Goal: Task Accomplishment & Management: Use online tool/utility

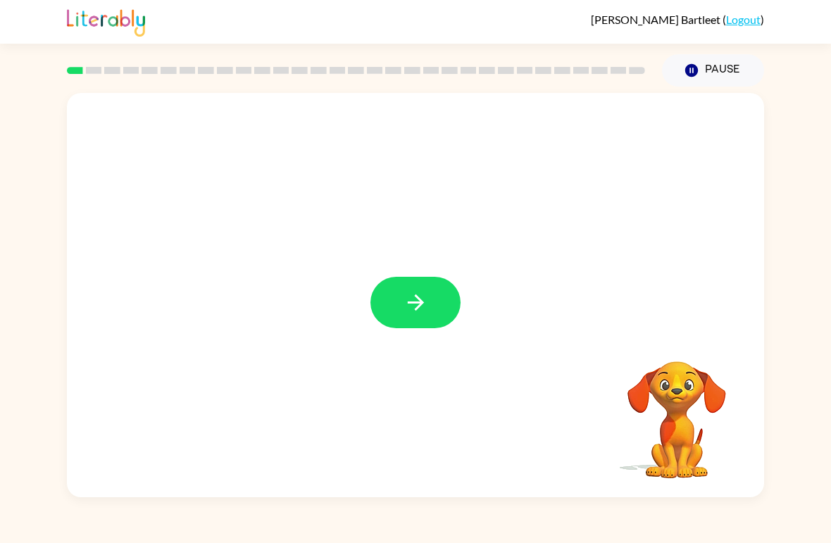
click at [401, 291] on button "button" at bounding box center [415, 302] width 90 height 51
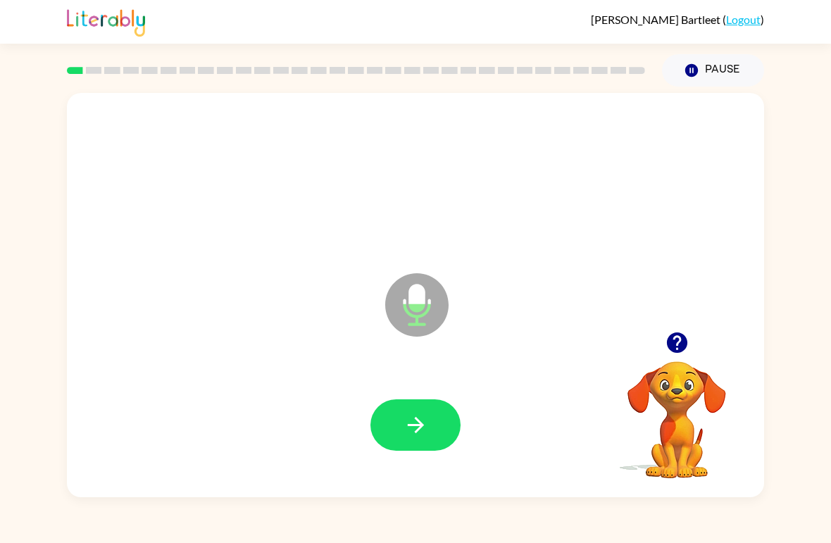
click at [405, 416] on icon "button" at bounding box center [415, 424] width 25 height 25
click at [411, 441] on button "button" at bounding box center [415, 424] width 90 height 51
click at [423, 422] on icon "button" at bounding box center [415, 424] width 25 height 25
click at [415, 431] on icon "button" at bounding box center [415, 424] width 25 height 25
click at [434, 431] on button "button" at bounding box center [415, 424] width 90 height 51
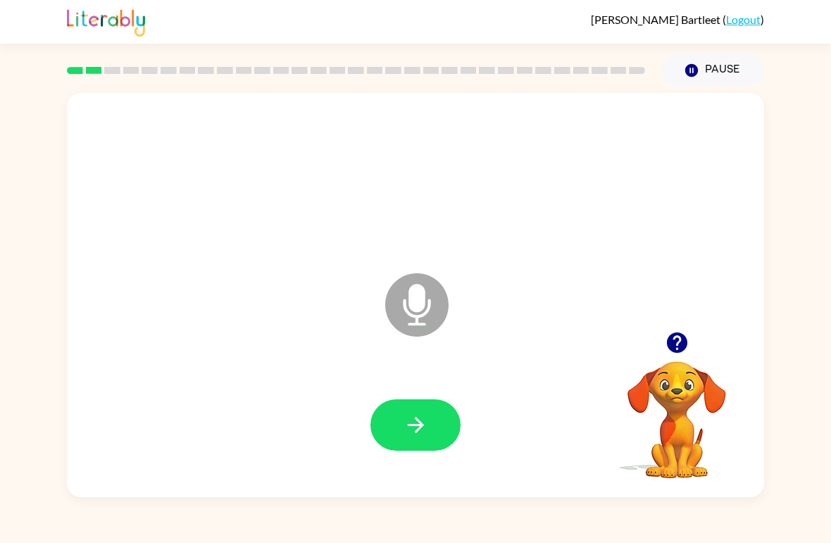
click at [417, 425] on icon "button" at bounding box center [415, 425] width 16 height 16
click at [423, 434] on icon "button" at bounding box center [415, 424] width 25 height 25
click at [431, 412] on button "button" at bounding box center [415, 424] width 90 height 51
click at [419, 419] on icon "button" at bounding box center [415, 424] width 25 height 25
click at [434, 415] on button "button" at bounding box center [415, 424] width 90 height 51
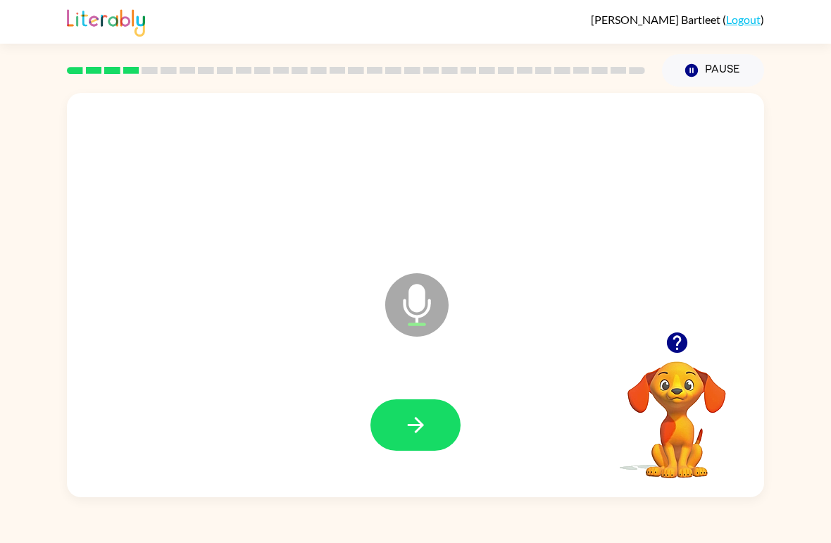
click at [429, 437] on button "button" at bounding box center [415, 424] width 90 height 51
click at [408, 431] on icon "button" at bounding box center [415, 424] width 25 height 25
click at [446, 434] on button "button" at bounding box center [415, 424] width 90 height 51
click at [431, 421] on button "button" at bounding box center [415, 424] width 90 height 51
click at [427, 435] on icon "button" at bounding box center [415, 424] width 25 height 25
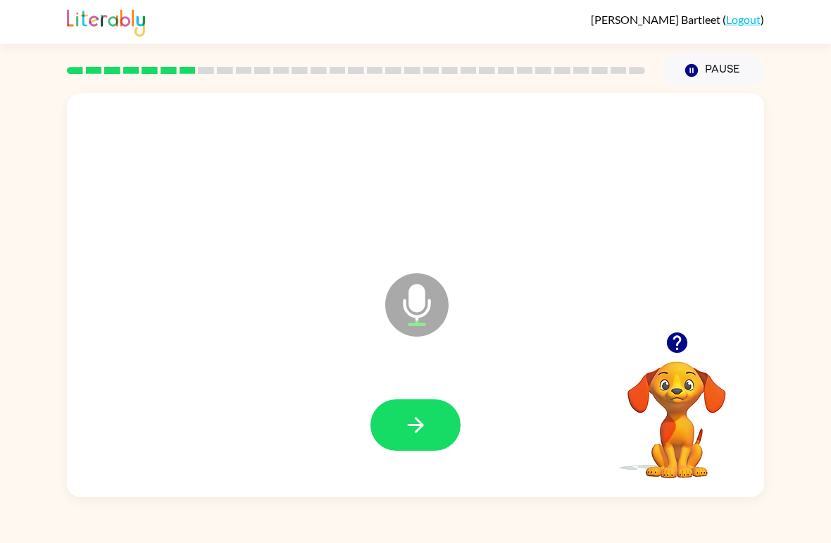
click at [415, 442] on button "button" at bounding box center [415, 424] width 90 height 51
click at [405, 443] on button "button" at bounding box center [415, 424] width 90 height 51
click at [410, 417] on icon "button" at bounding box center [415, 424] width 25 height 25
click at [419, 448] on button "button" at bounding box center [415, 424] width 90 height 51
click at [683, 336] on icon "button" at bounding box center [676, 342] width 20 height 20
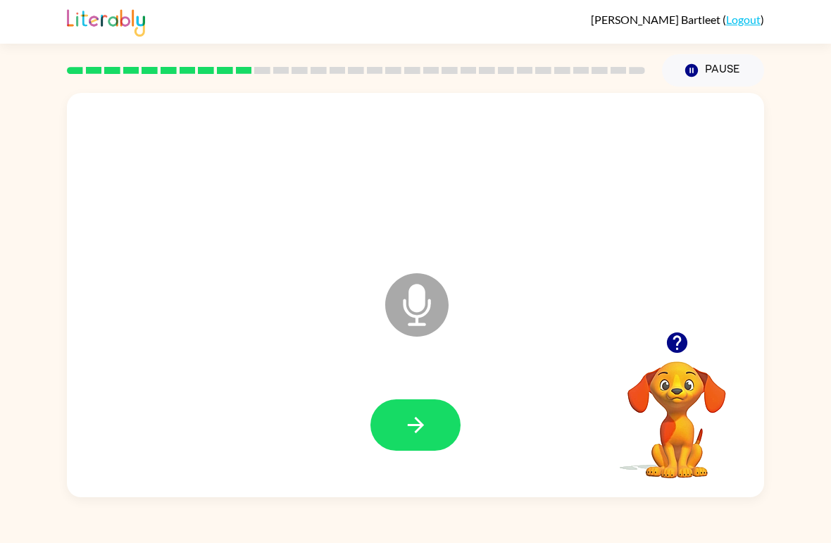
click at [406, 438] on button "button" at bounding box center [415, 424] width 90 height 51
click at [679, 348] on icon "button" at bounding box center [676, 342] width 20 height 20
click at [400, 429] on button "button" at bounding box center [415, 424] width 90 height 51
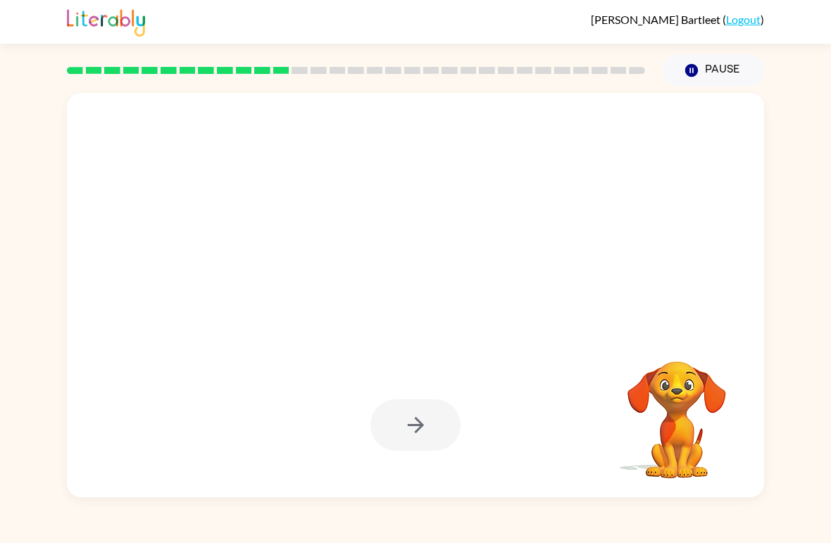
click at [830, 234] on div "Your browser must support playing .mp4 files to use Literably. Please try using…" at bounding box center [415, 292] width 831 height 410
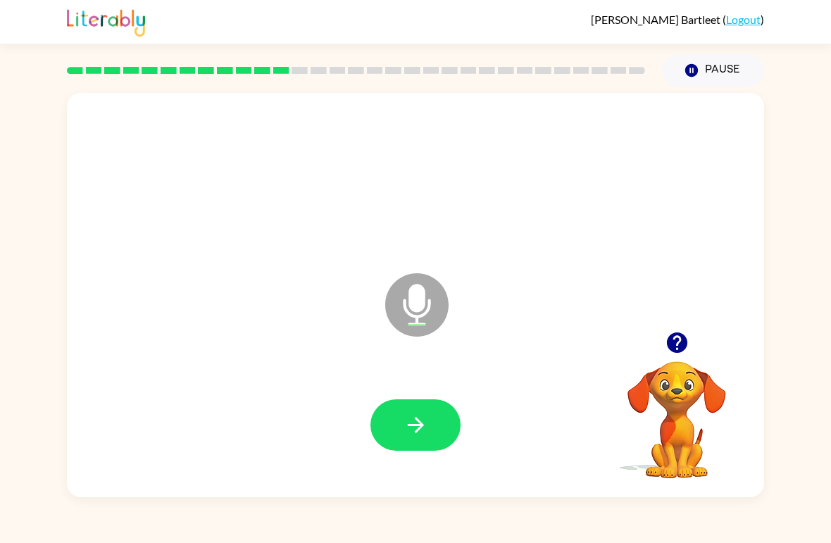
click at [413, 459] on div at bounding box center [415, 425] width 669 height 116
click at [426, 425] on icon "button" at bounding box center [415, 424] width 25 height 25
click at [434, 434] on button "button" at bounding box center [415, 424] width 90 height 51
click at [431, 419] on button "button" at bounding box center [415, 424] width 90 height 51
click at [414, 432] on icon "button" at bounding box center [415, 424] width 25 height 25
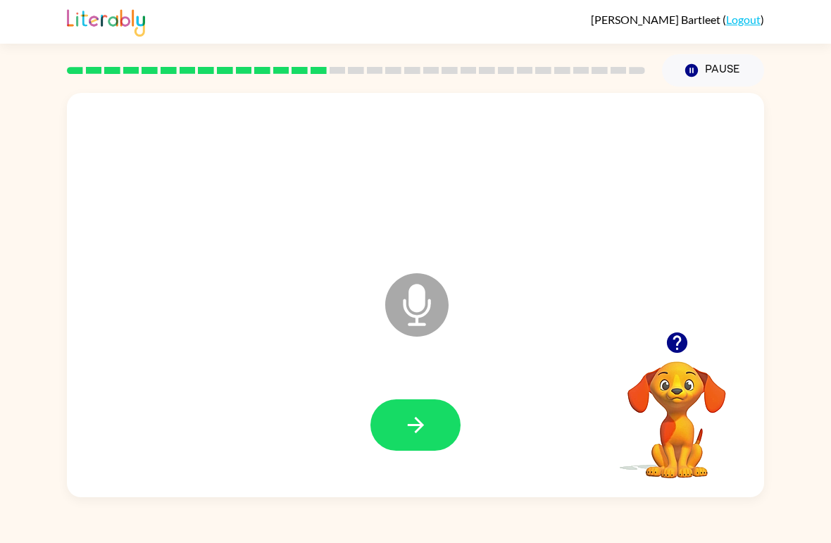
click at [417, 411] on button "button" at bounding box center [415, 424] width 90 height 51
click at [405, 403] on button "button" at bounding box center [415, 424] width 90 height 51
click at [403, 429] on icon "button" at bounding box center [415, 424] width 25 height 25
click at [429, 422] on button "button" at bounding box center [415, 424] width 90 height 51
click at [415, 429] on icon "button" at bounding box center [415, 424] width 25 height 25
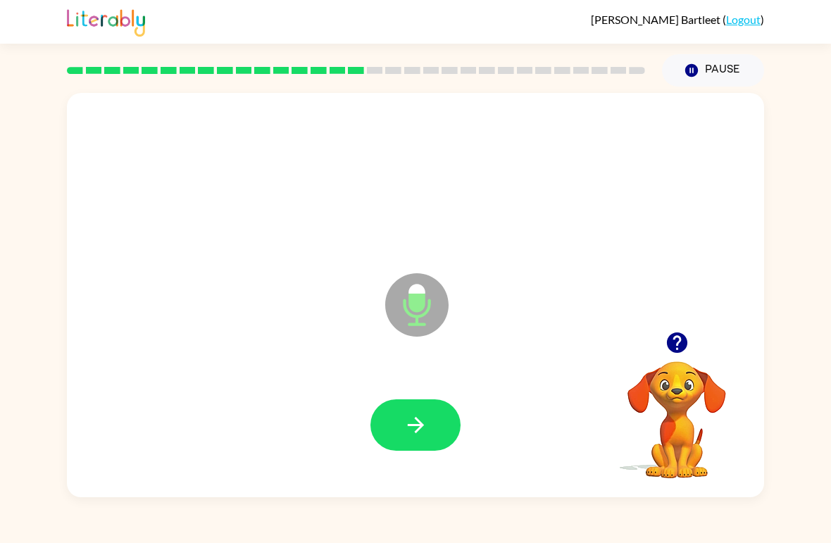
click at [417, 441] on button "button" at bounding box center [415, 424] width 90 height 51
click at [413, 444] on button "button" at bounding box center [415, 424] width 90 height 51
click at [419, 401] on button "button" at bounding box center [415, 424] width 90 height 51
click at [405, 427] on icon "button" at bounding box center [415, 424] width 25 height 25
click at [408, 413] on icon "button" at bounding box center [415, 424] width 25 height 25
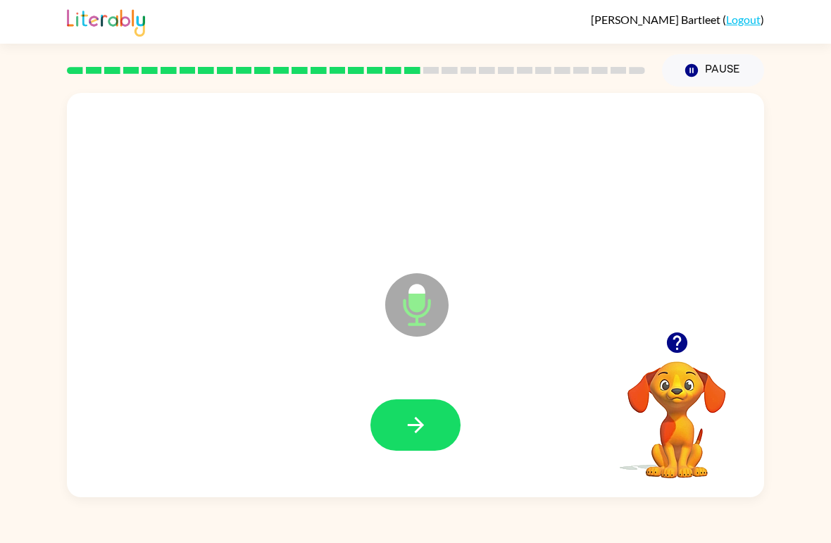
click at [409, 449] on button "button" at bounding box center [415, 424] width 90 height 51
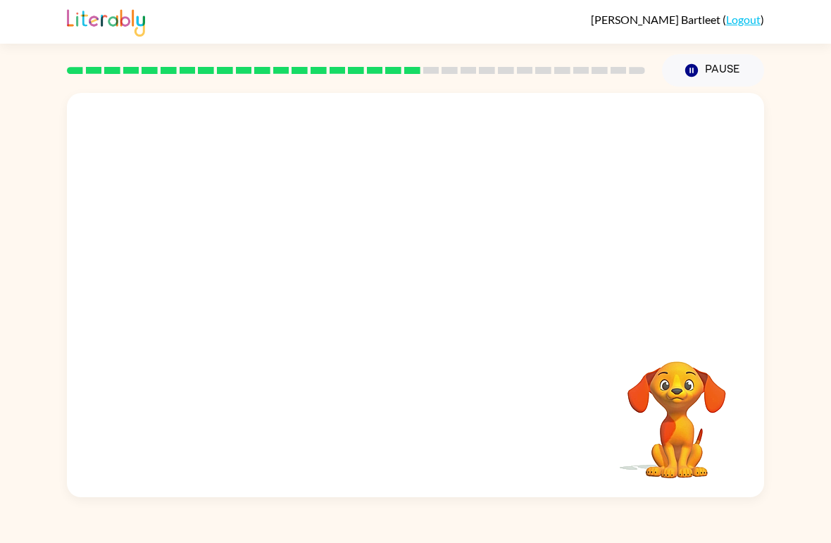
click at [823, 51] on div "[PERSON_NAME] ( Logout ) Pause Pause Your browser must support playing .mp4 fil…" at bounding box center [415, 271] width 831 height 543
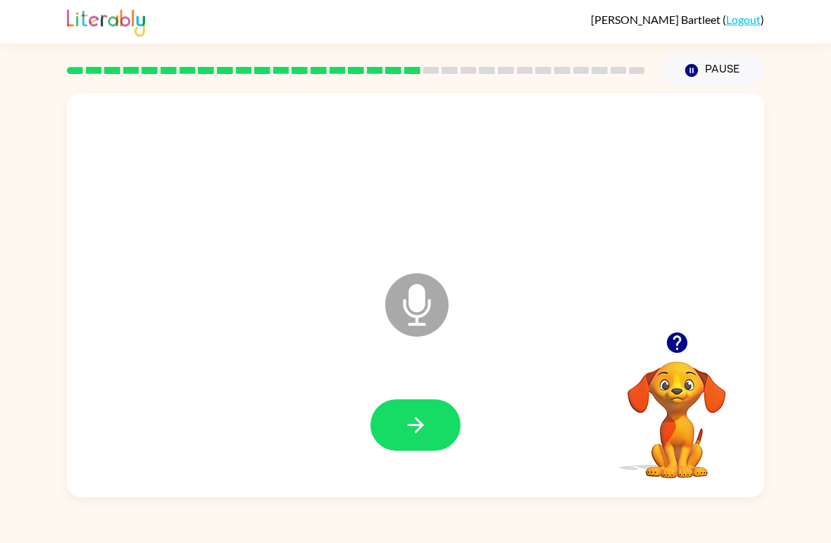
click at [396, 429] on button "button" at bounding box center [415, 424] width 90 height 51
click at [408, 416] on icon "button" at bounding box center [415, 424] width 25 height 25
click at [411, 425] on icon "button" at bounding box center [415, 425] width 16 height 16
click at [399, 425] on button "button" at bounding box center [415, 424] width 90 height 51
click at [412, 426] on icon "button" at bounding box center [415, 425] width 16 height 16
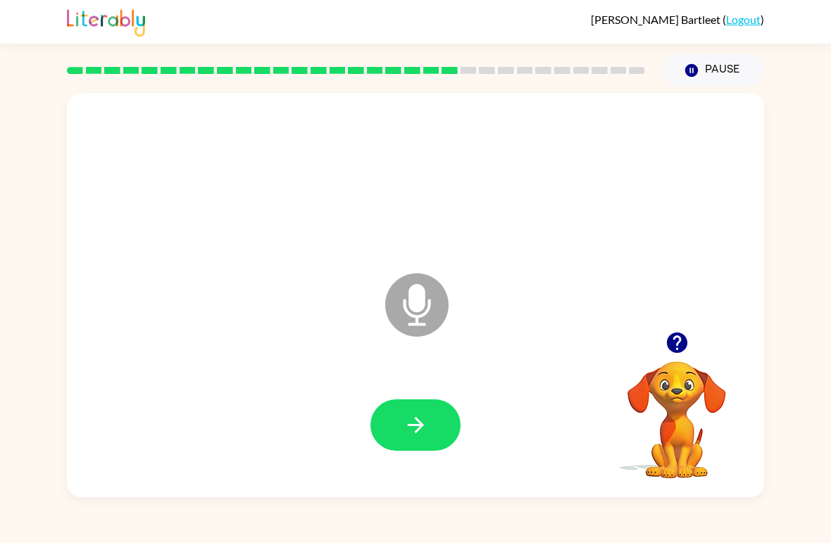
click at [434, 423] on button "button" at bounding box center [415, 424] width 90 height 51
click at [431, 427] on button "button" at bounding box center [415, 424] width 90 height 51
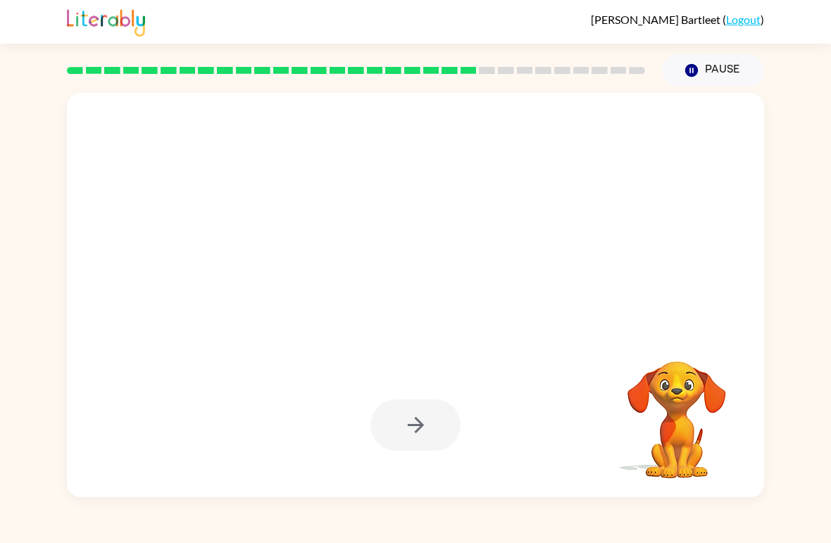
click at [404, 431] on icon "button" at bounding box center [415, 424] width 25 height 25
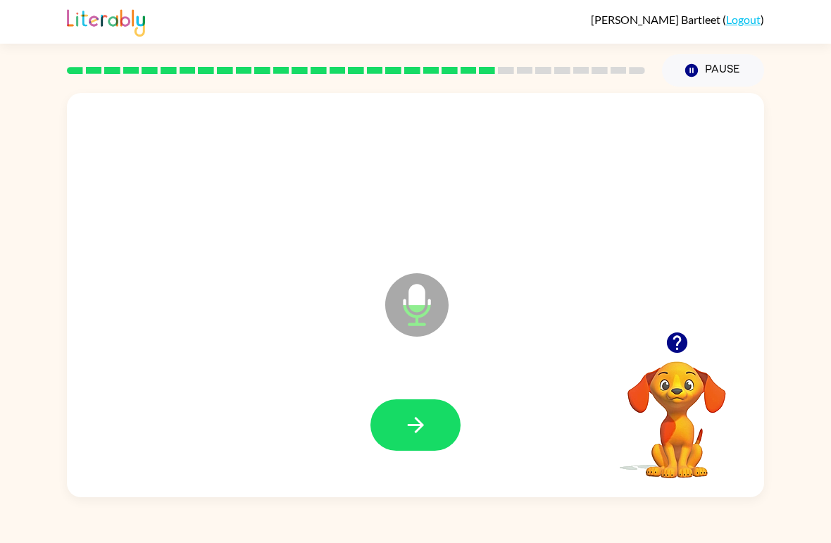
click at [408, 426] on icon "button" at bounding box center [415, 425] width 16 height 16
click at [400, 449] on button "button" at bounding box center [415, 424] width 90 height 51
click at [410, 434] on icon "button" at bounding box center [415, 424] width 25 height 25
click at [402, 415] on button "button" at bounding box center [415, 424] width 90 height 51
click at [394, 393] on div at bounding box center [415, 425] width 669 height 116
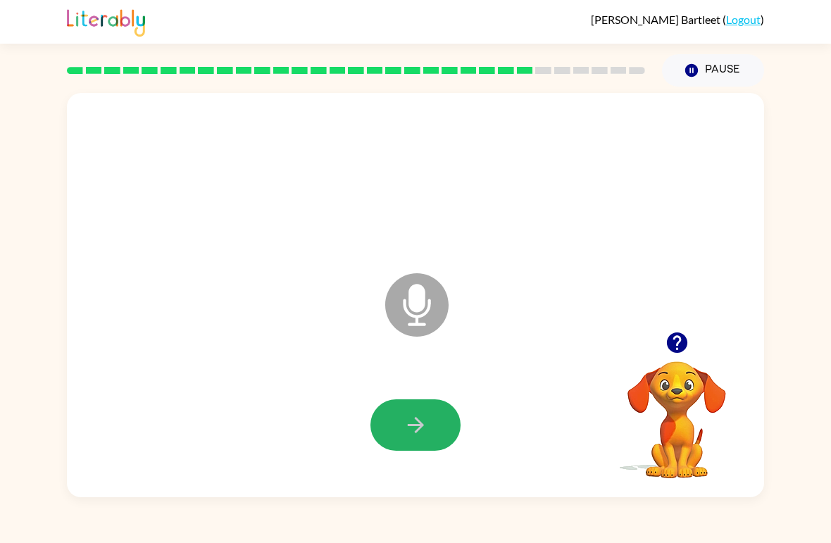
click at [410, 434] on icon "button" at bounding box center [415, 424] width 25 height 25
click at [419, 405] on button "button" at bounding box center [415, 424] width 90 height 51
click at [417, 415] on icon "button" at bounding box center [415, 424] width 25 height 25
click at [424, 432] on icon "button" at bounding box center [415, 424] width 25 height 25
click at [422, 421] on icon "button" at bounding box center [415, 424] width 25 height 25
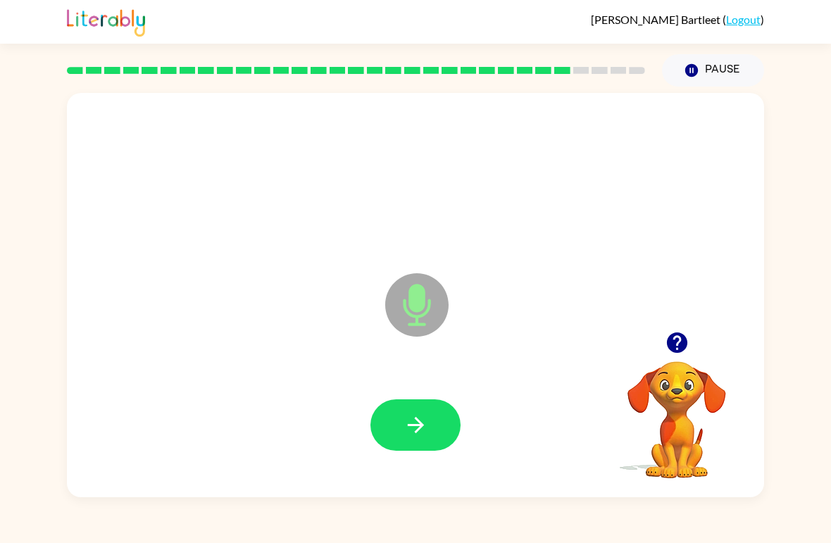
click at [429, 423] on button "button" at bounding box center [415, 424] width 90 height 51
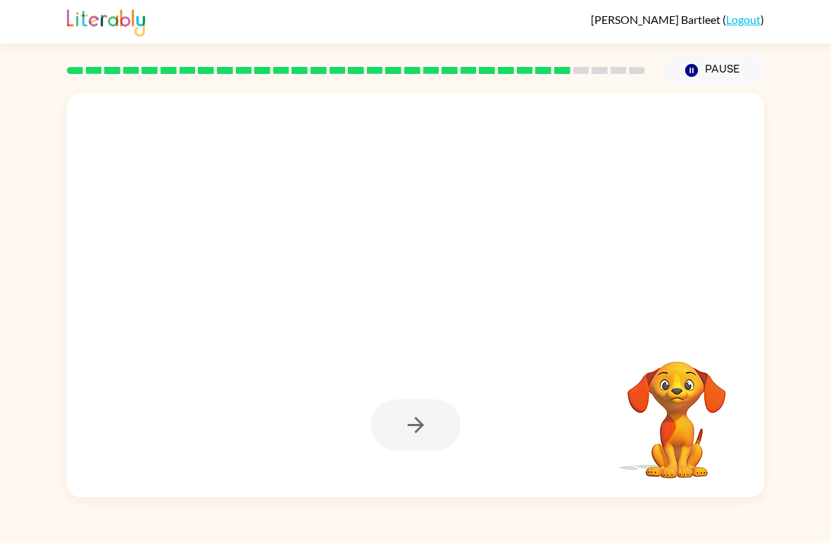
click at [427, 424] on div at bounding box center [415, 424] width 90 height 51
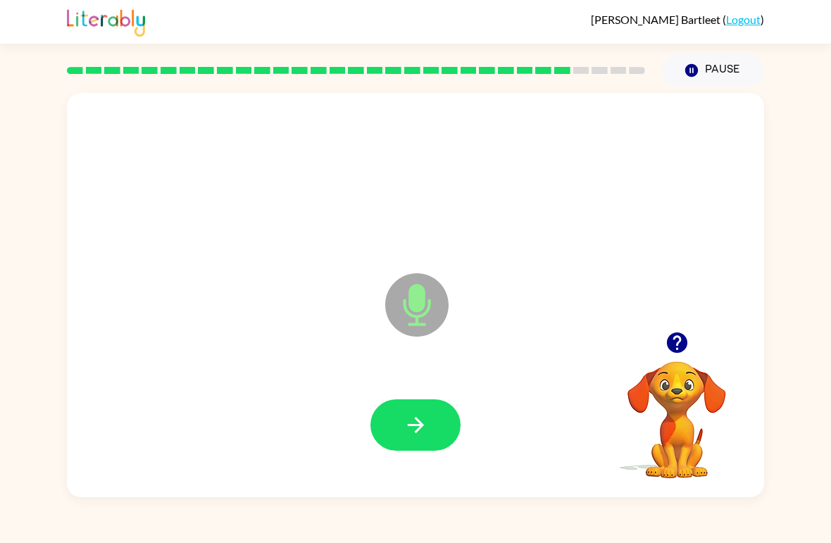
click at [438, 425] on button "button" at bounding box center [415, 424] width 90 height 51
click at [435, 445] on button "button" at bounding box center [415, 424] width 90 height 51
click at [408, 441] on button "button" at bounding box center [415, 424] width 90 height 51
click at [419, 438] on button "button" at bounding box center [415, 424] width 90 height 51
click at [427, 441] on button "button" at bounding box center [415, 424] width 90 height 51
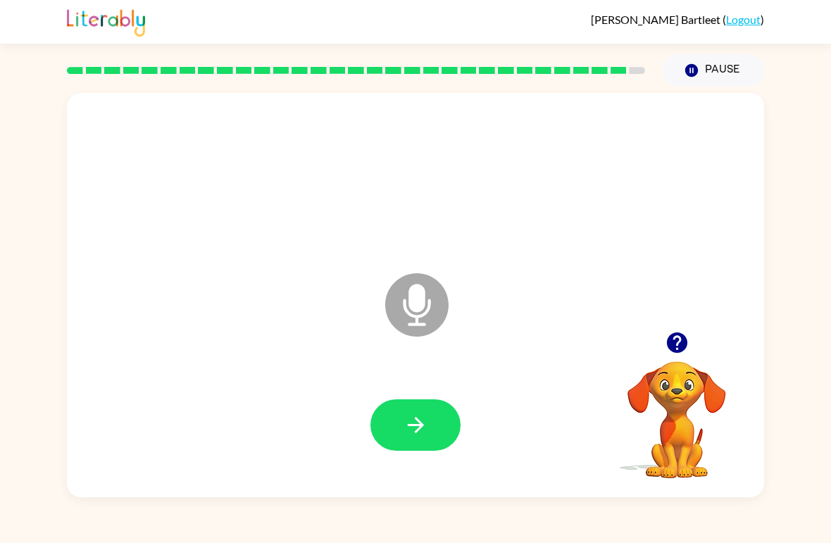
click at [430, 430] on button "button" at bounding box center [415, 424] width 90 height 51
click at [426, 431] on icon "button" at bounding box center [415, 424] width 25 height 25
